Goal: Share content

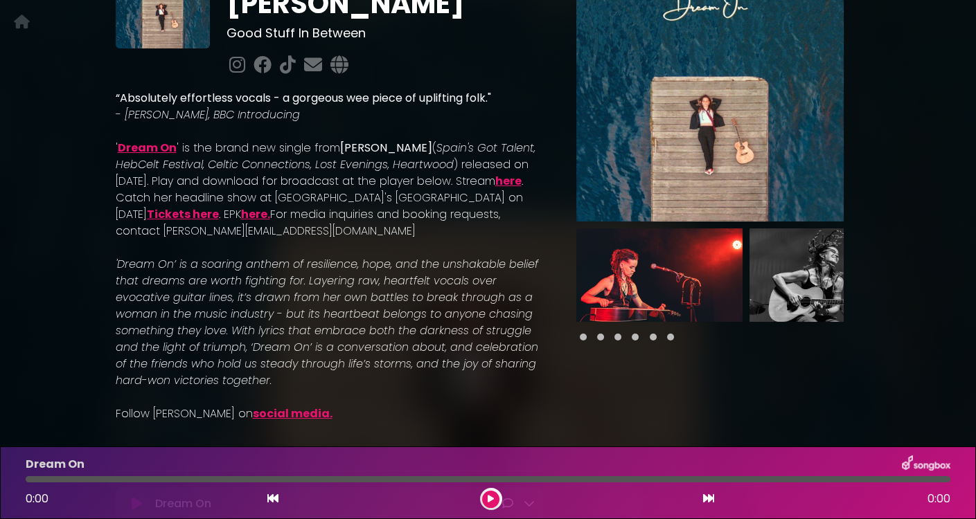
scroll to position [0, 299]
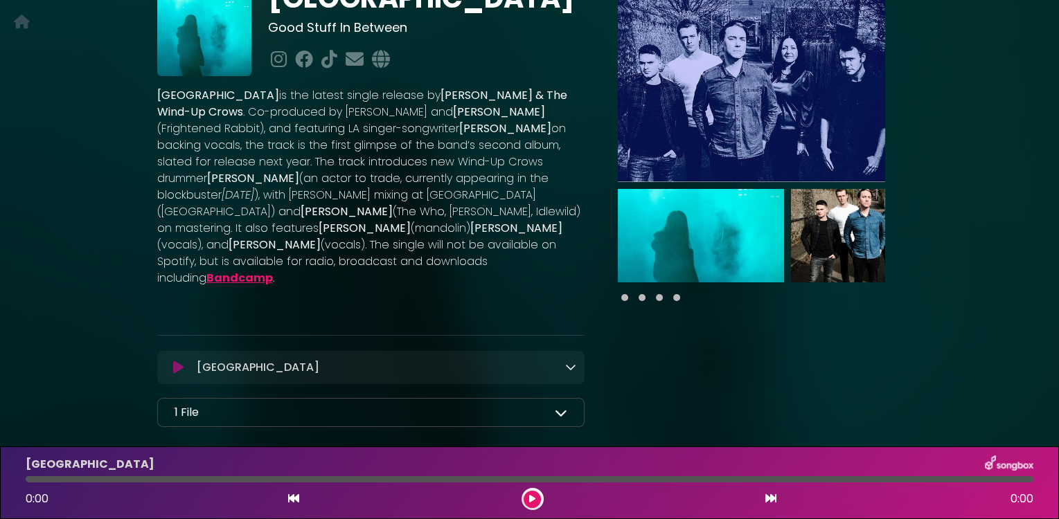
scroll to position [142, 0]
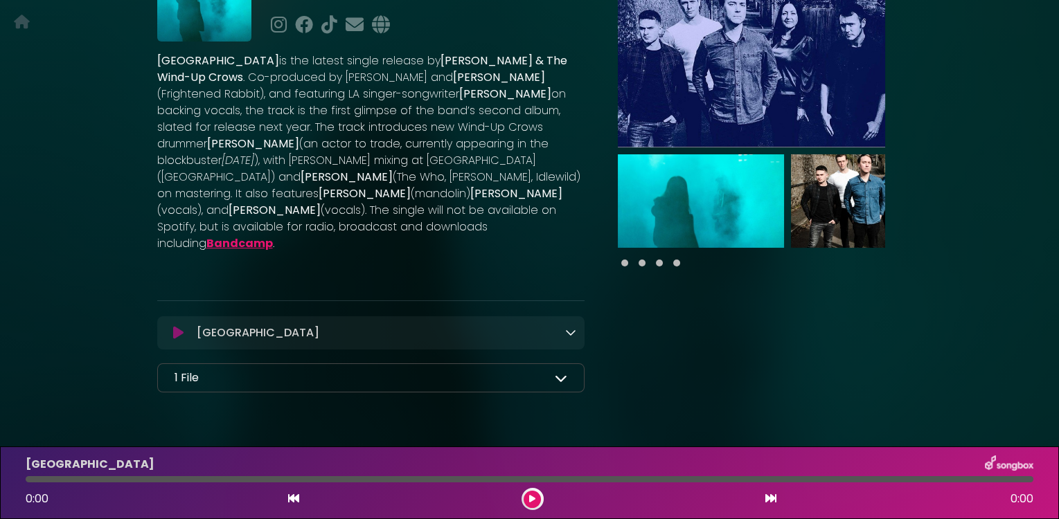
click at [561, 372] on icon at bounding box center [561, 378] width 12 height 12
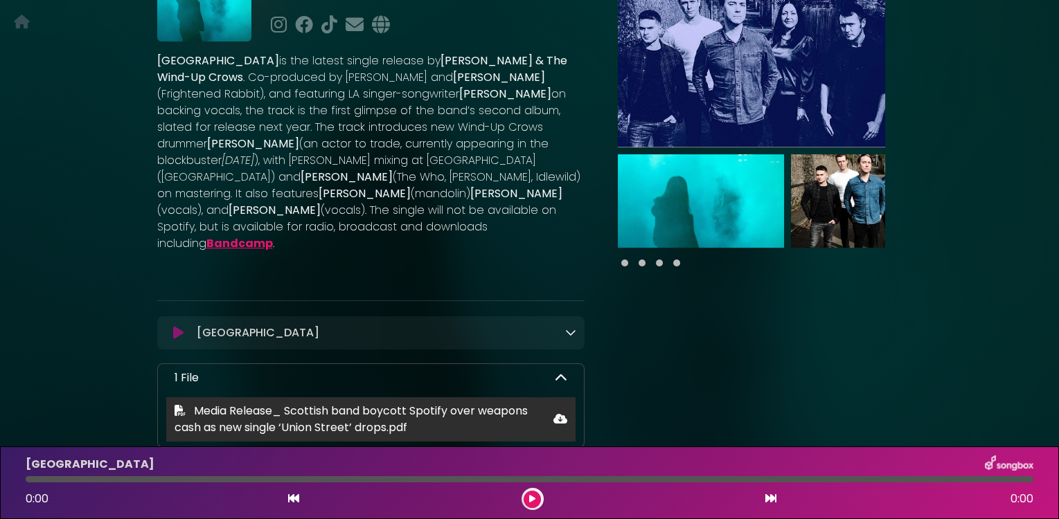
click at [274, 403] on span "Media Release_ Scottish band boycott Spotify over weapons cash as new single ‘U…" at bounding box center [351, 419] width 353 height 33
click at [559, 413] on icon at bounding box center [560, 418] width 14 height 11
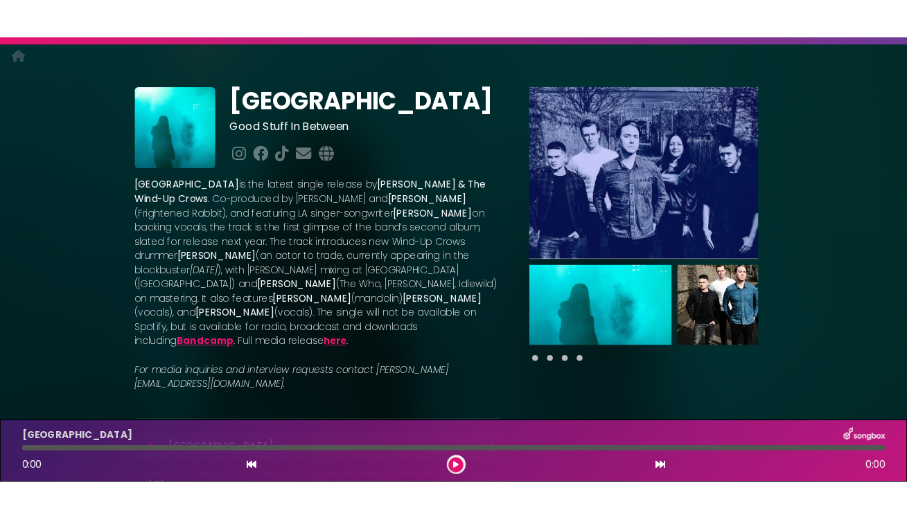
scroll to position [26, 0]
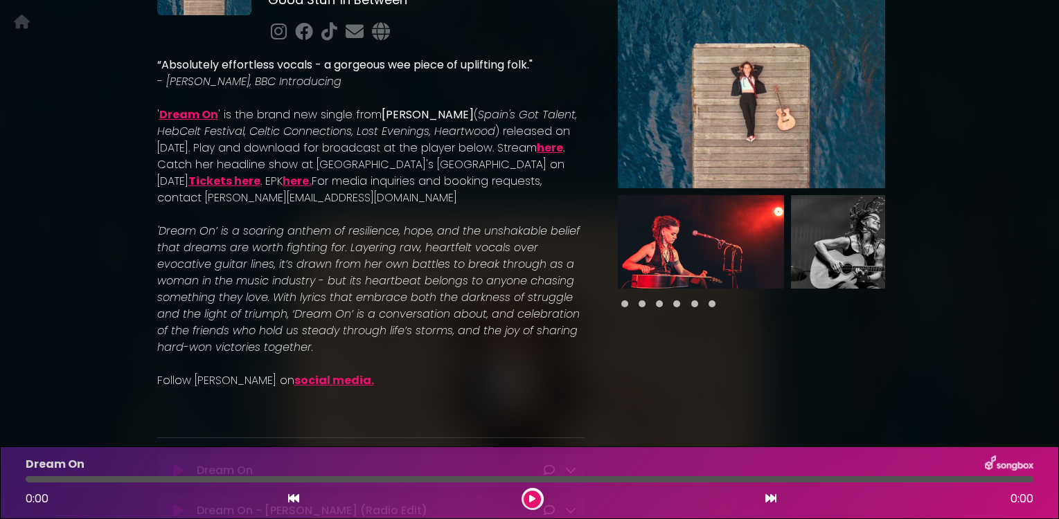
scroll to position [158, 0]
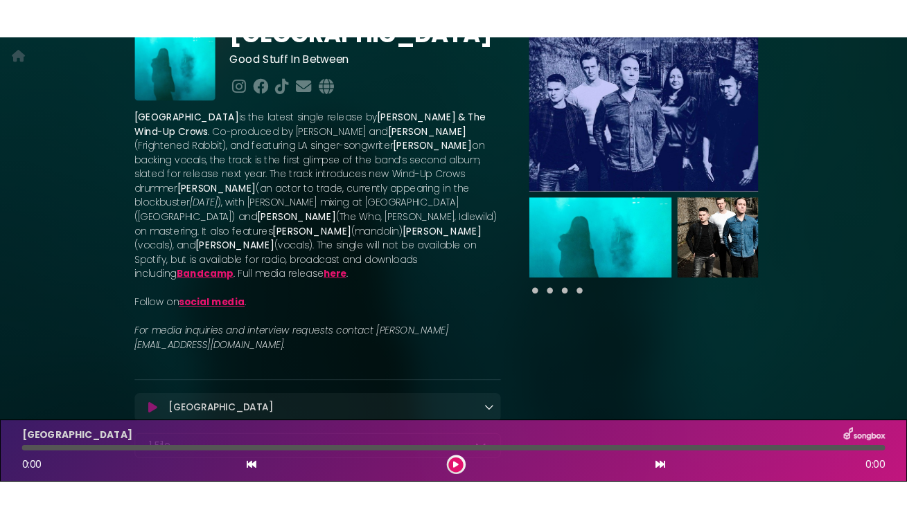
scroll to position [43, 0]
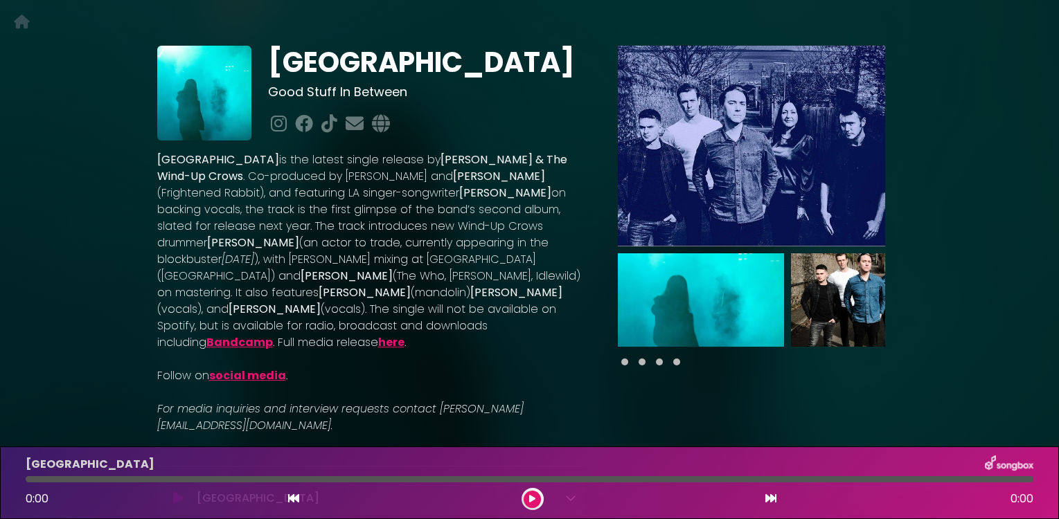
click at [643, 362] on span at bounding box center [642, 362] width 7 height 7
click at [661, 362] on div at bounding box center [751, 362] width 267 height 17
click at [680, 365] on div at bounding box center [751, 362] width 267 height 17
click at [801, 314] on img at bounding box center [874, 299] width 166 height 93
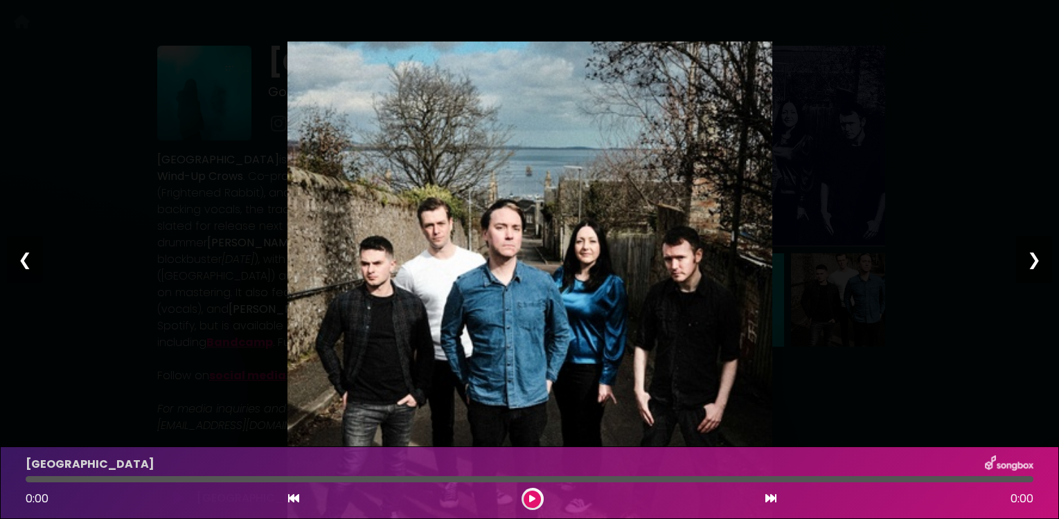
click at [1033, 265] on div "❯" at bounding box center [1034, 259] width 36 height 47
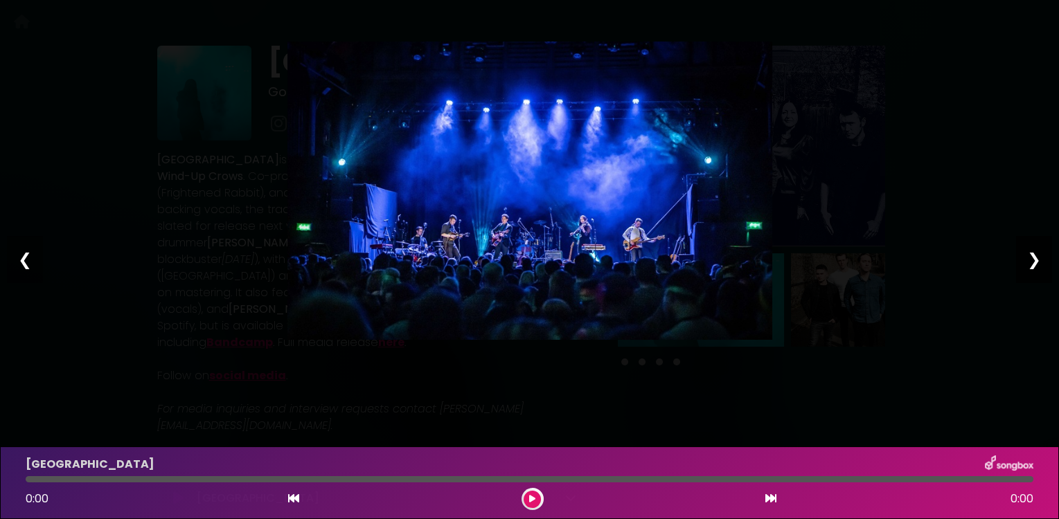
click at [1033, 265] on div "❯" at bounding box center [1034, 259] width 36 height 47
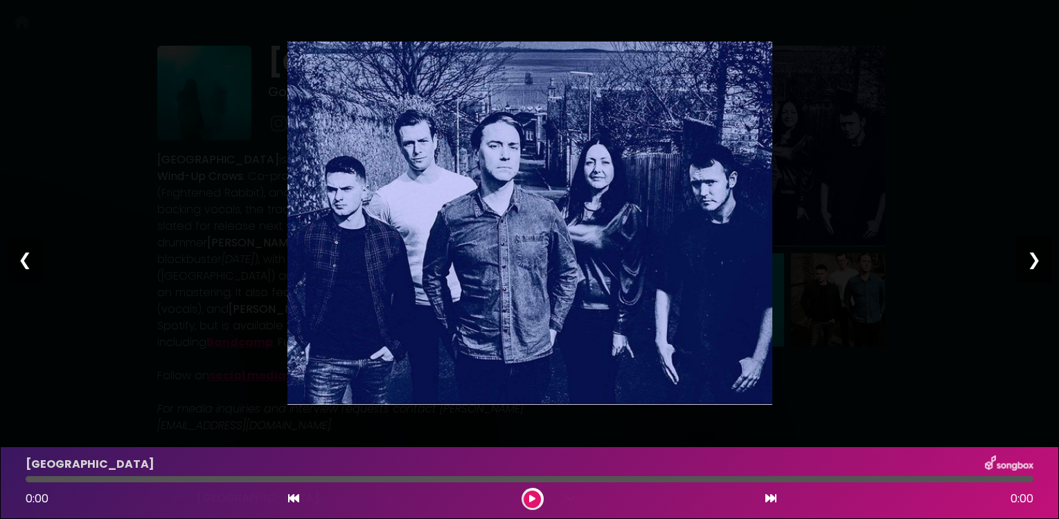
click at [1033, 265] on div "❯" at bounding box center [1034, 259] width 36 height 47
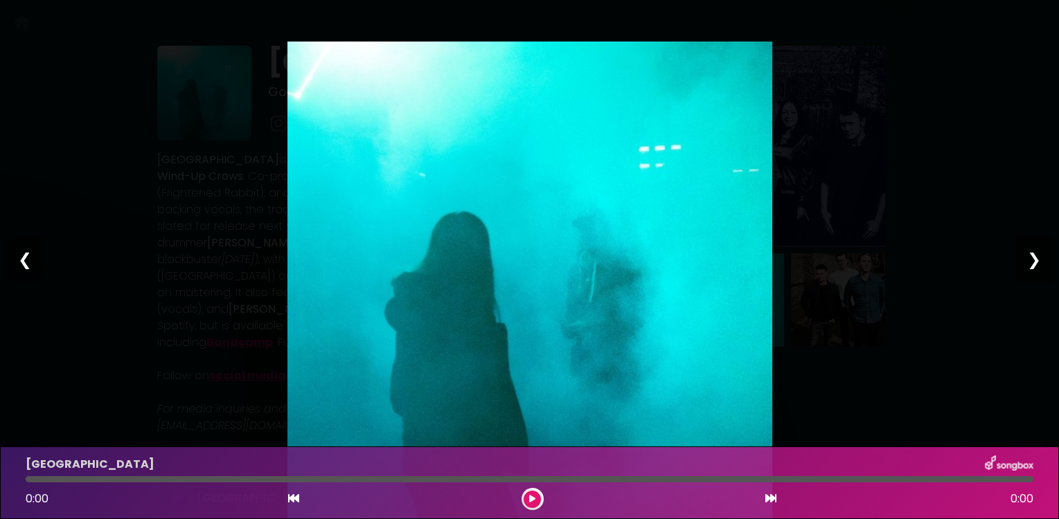
click div "❯"
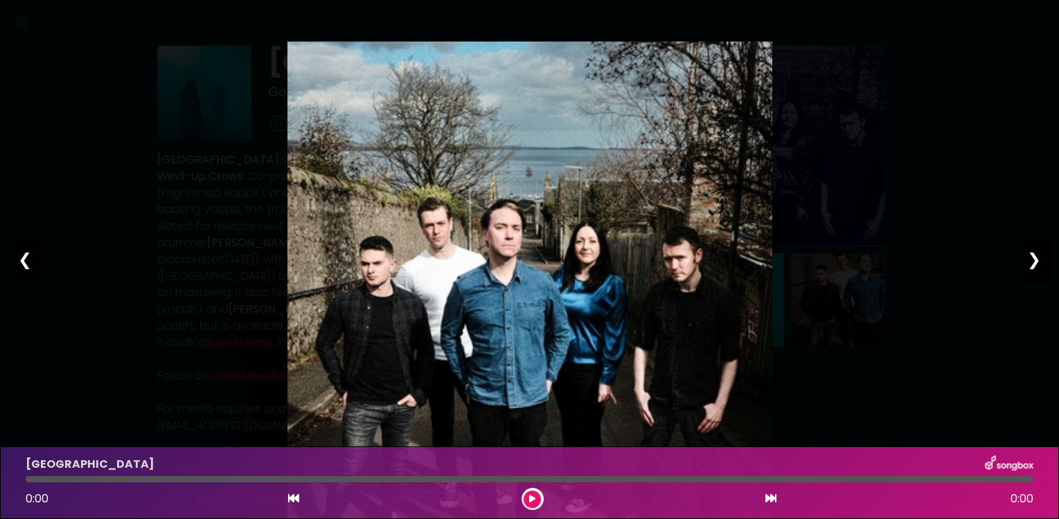
click div "Pause Play % buffered 00:00 00:00 00:00 Exit fullscreen Enter fullscreen Play ❮…"
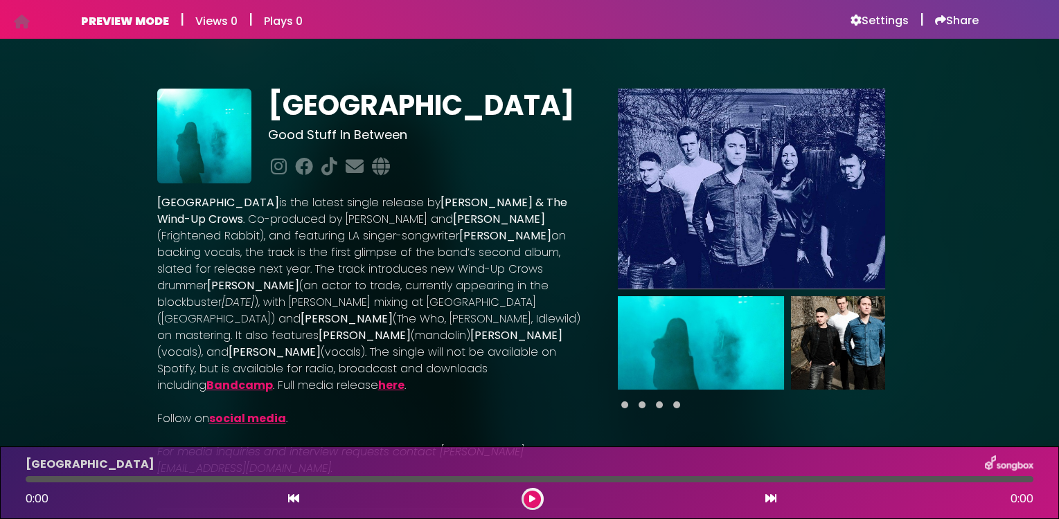
drag, startPoint x: 384, startPoint y: 206, endPoint x: 192, endPoint y: 220, distance: 192.3
click at [191, 220] on p "Union Street is the latest single release by Seán R. McLaughlin & The Wind-Up C…" at bounding box center [371, 294] width 428 height 199
copy p "[PERSON_NAME] & The Wind-Up Crows"
click at [427, 110] on h1 "[GEOGRAPHIC_DATA]" at bounding box center [426, 105] width 316 height 33
click at [873, 24] on h6 "Settings" at bounding box center [879, 21] width 58 height 14
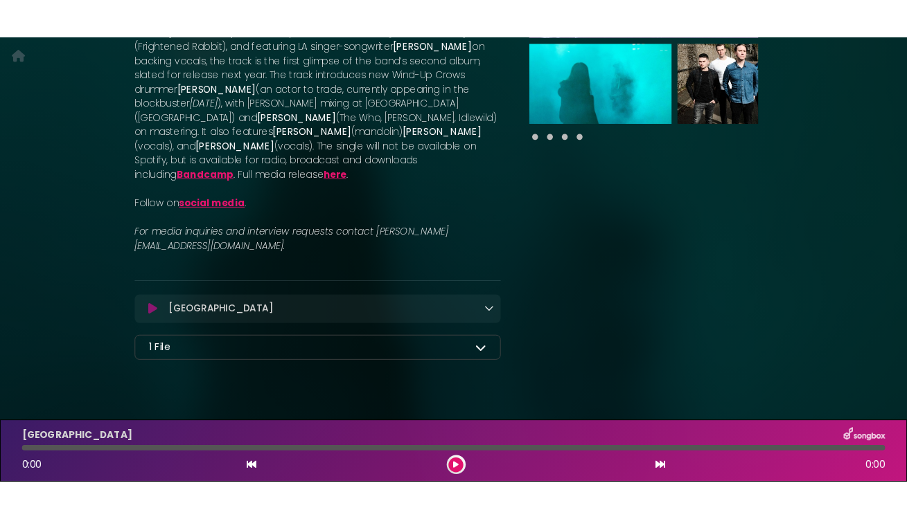
scroll to position [113, 0]
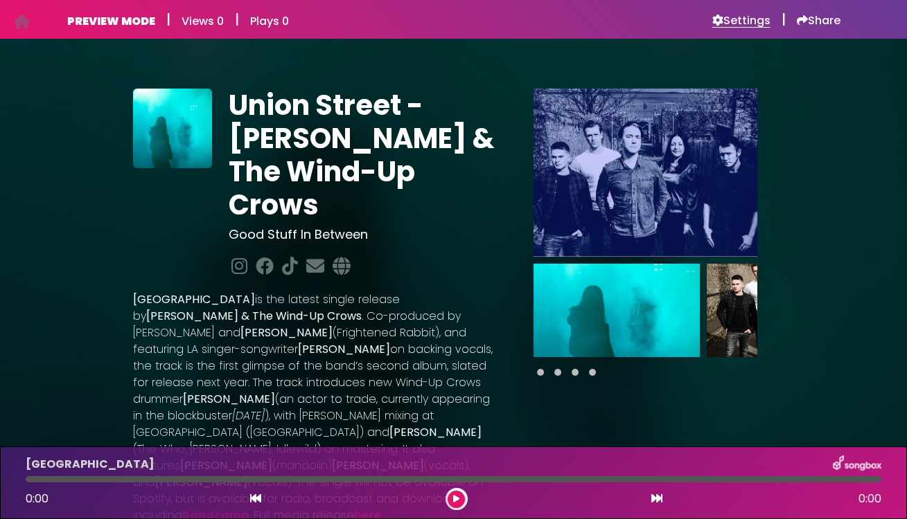
click at [740, 22] on h6 "Settings" at bounding box center [741, 21] width 58 height 14
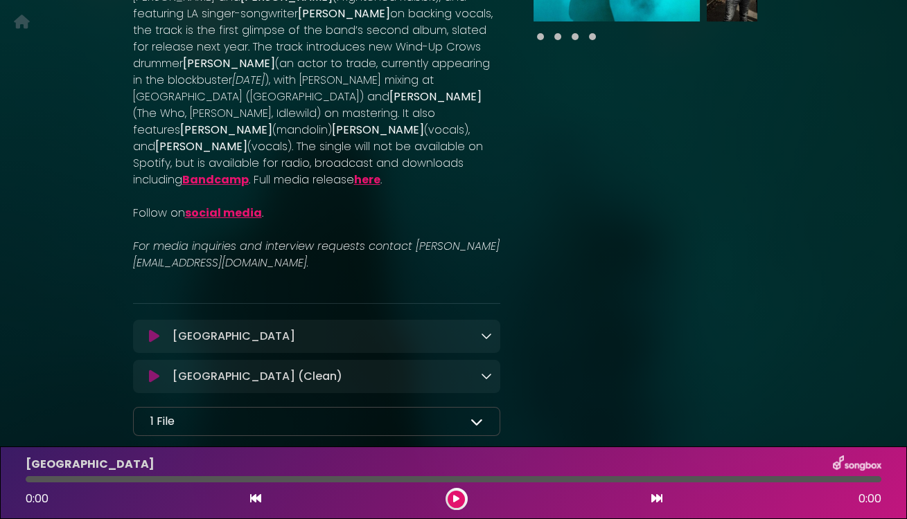
scroll to position [395, 0]
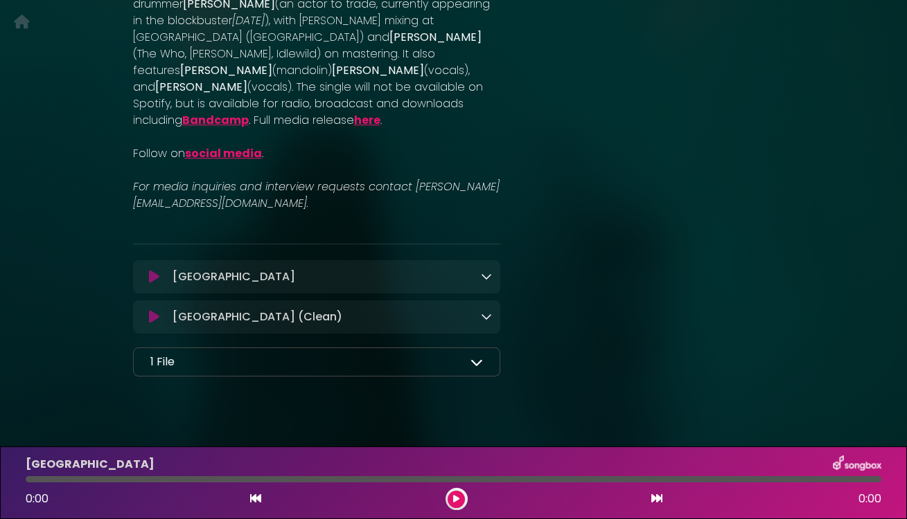
click at [152, 270] on icon at bounding box center [154, 277] width 10 height 14
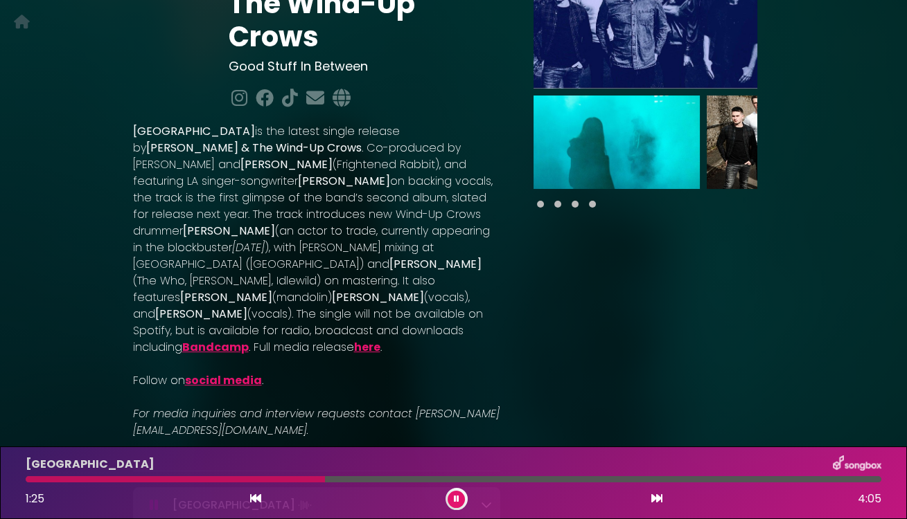
scroll to position [0, 0]
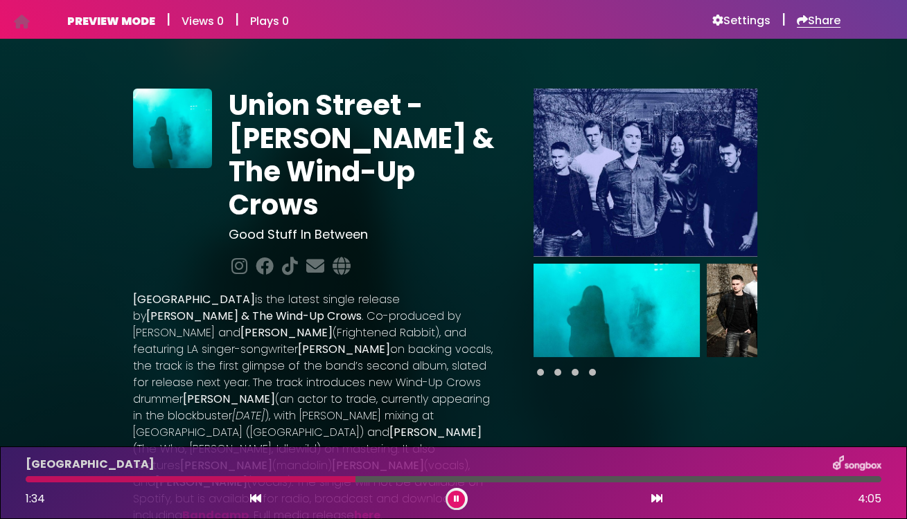
click at [812, 21] on h6 "Share" at bounding box center [818, 21] width 44 height 14
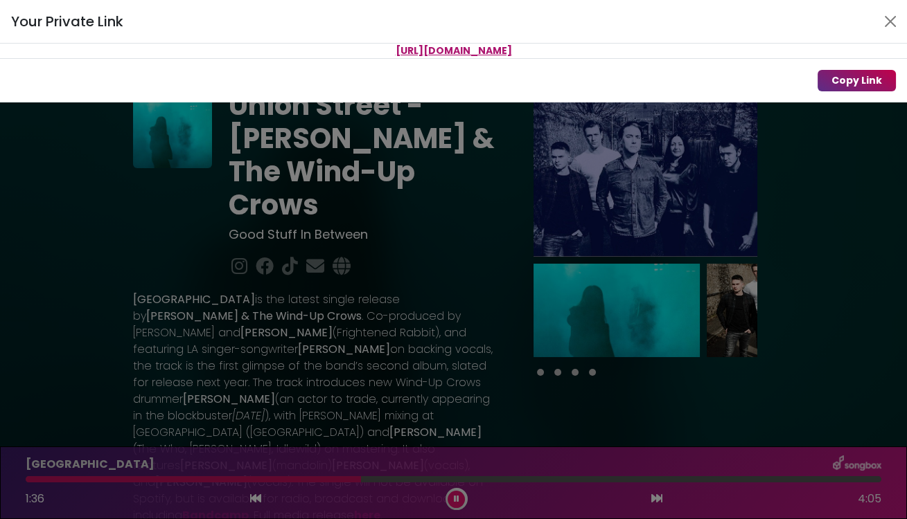
click at [846, 85] on button "Copy Link" at bounding box center [856, 80] width 78 height 21
click at [832, 77] on button "Copy Link" at bounding box center [856, 80] width 78 height 21
drag, startPoint x: 647, startPoint y: 51, endPoint x: 260, endPoint y: 44, distance: 387.2
click at [260, 44] on p "[URL][DOMAIN_NAME]" at bounding box center [453, 51] width 907 height 15
copy span "[URL][DOMAIN_NAME]"
